Goal: Book appointment/travel/reservation

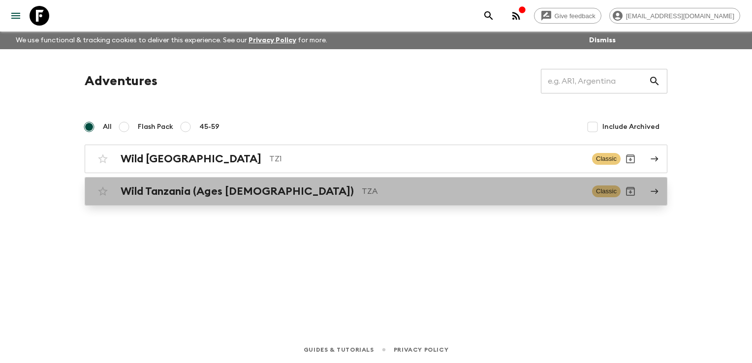
click at [156, 189] on h2 "Wild Tanzania (Ages [DEMOGRAPHIC_DATA])" at bounding box center [237, 191] width 233 height 13
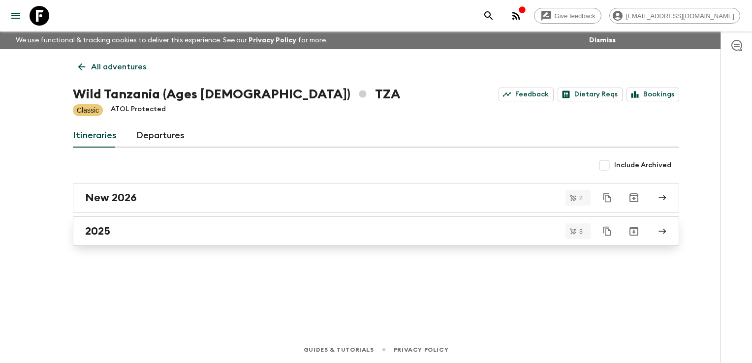
click at [116, 232] on div "2025" at bounding box center [366, 231] width 563 height 13
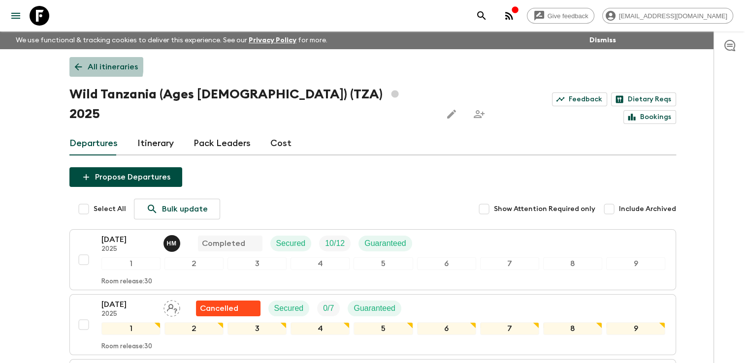
click at [73, 64] on icon at bounding box center [78, 67] width 11 height 11
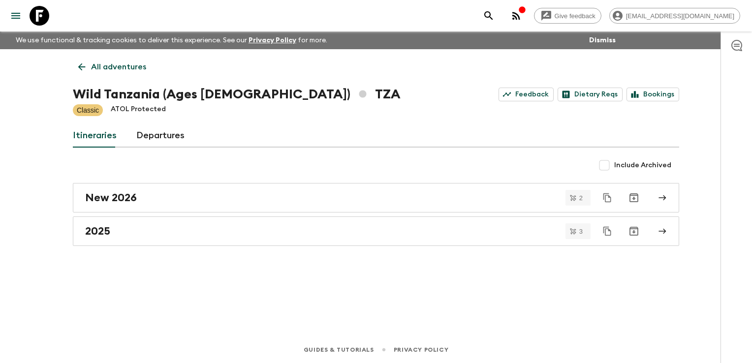
click at [80, 64] on icon at bounding box center [81, 67] width 11 height 11
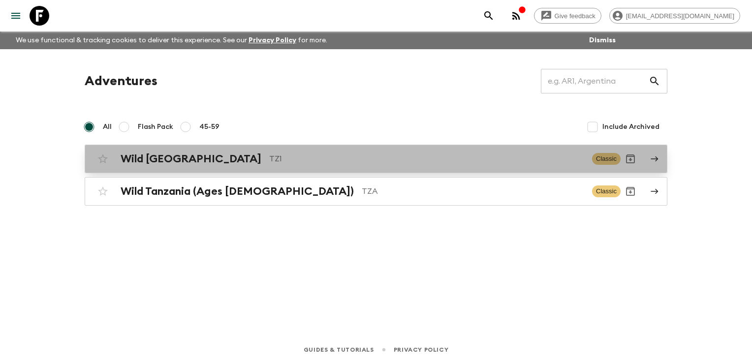
click at [158, 157] on h2 "Wild [GEOGRAPHIC_DATA]" at bounding box center [191, 159] width 141 height 13
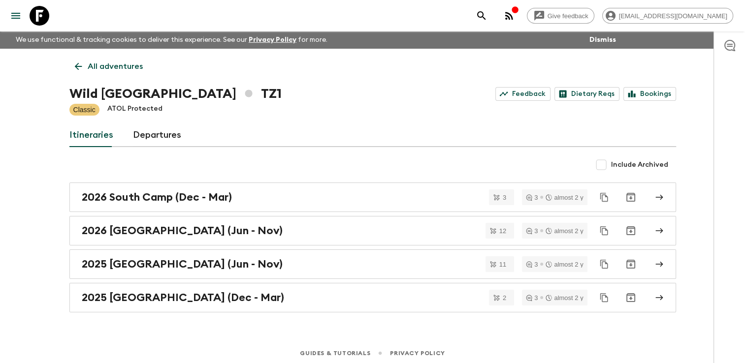
scroll to position [3, 0]
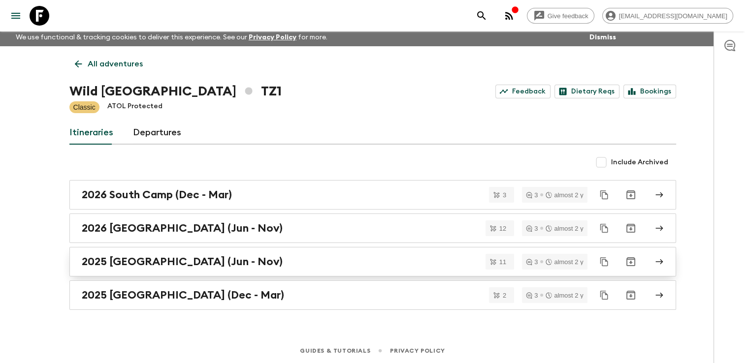
click at [138, 257] on h2 "2025 [GEOGRAPHIC_DATA] (Jun - Nov)" at bounding box center [182, 262] width 201 height 13
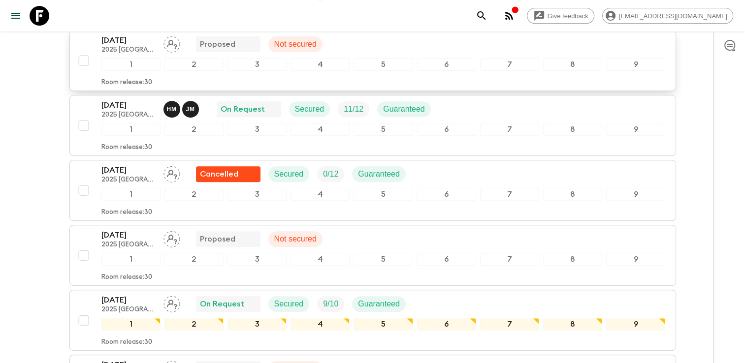
scroll to position [443, 0]
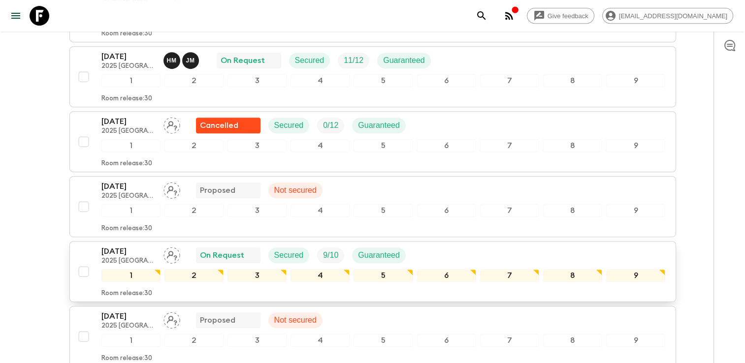
click at [126, 246] on p "[DATE]" at bounding box center [128, 252] width 54 height 12
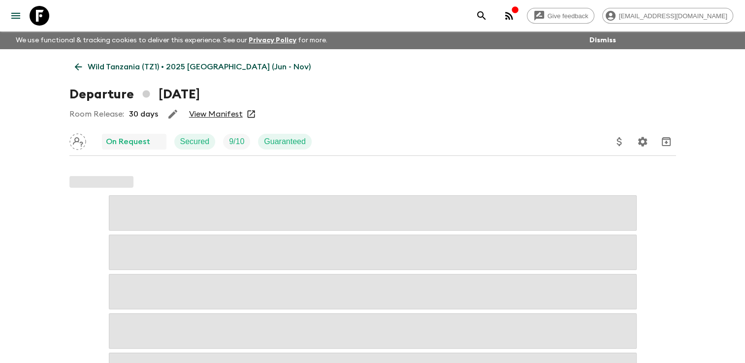
click at [215, 115] on link "View Manifest" at bounding box center [216, 114] width 54 height 10
